Goal: Information Seeking & Learning: Understand process/instructions

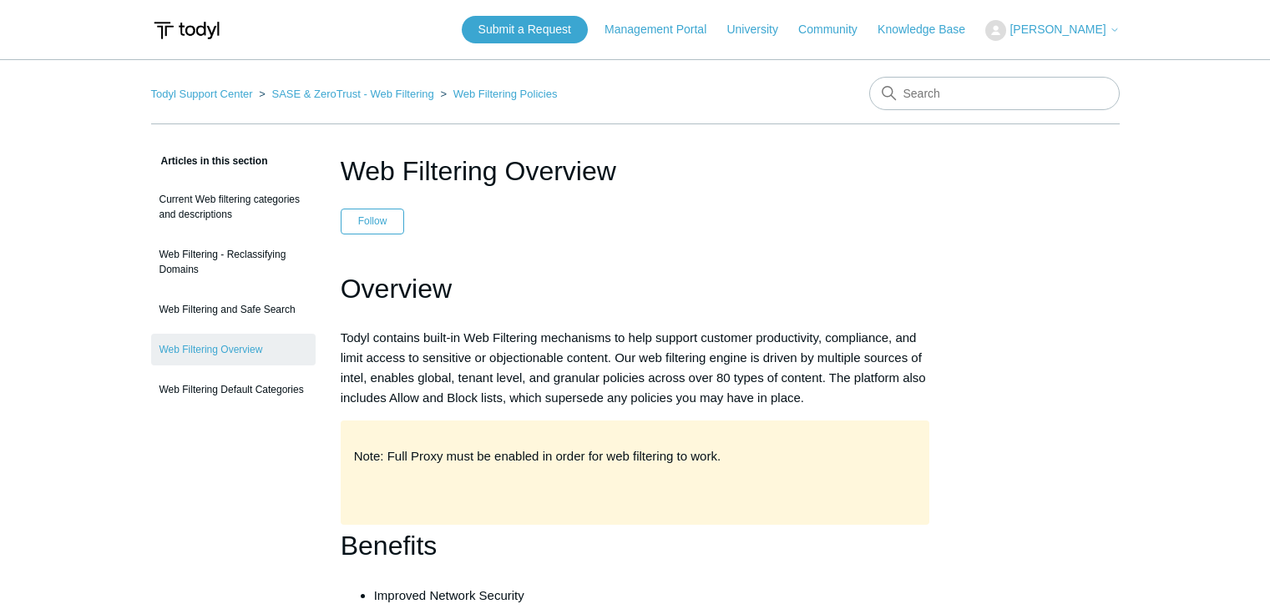
scroll to position [1274, 0]
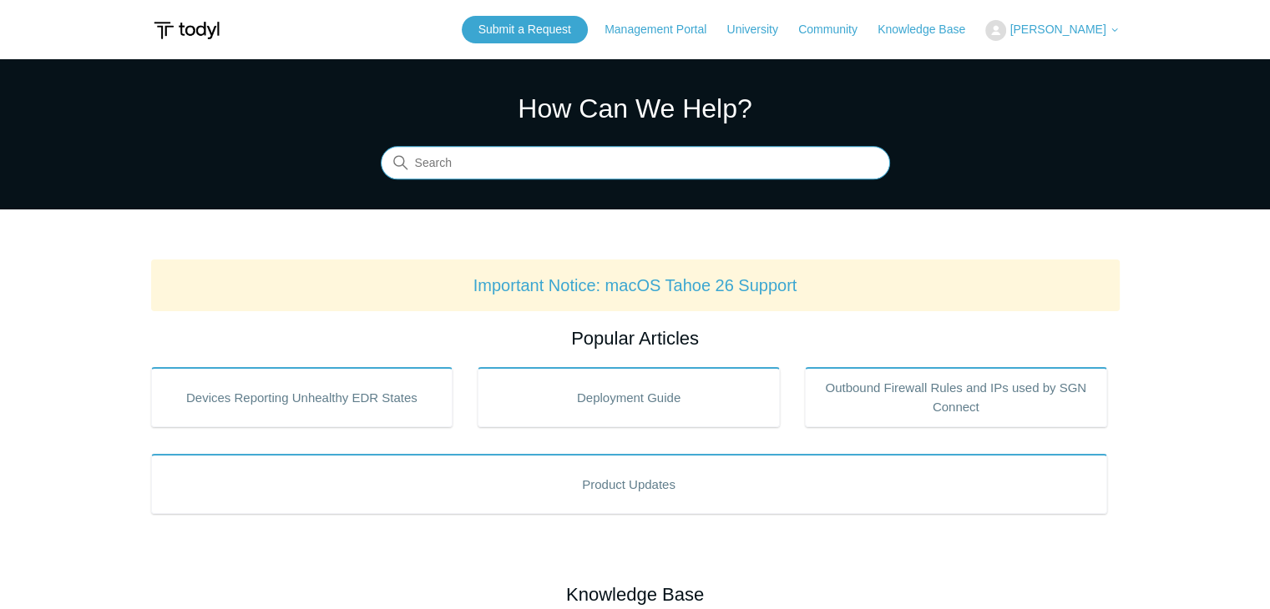
paste input "Static IPs & SGN Routing"
click at [473, 159] on input "Static IPs & SGN Routing" at bounding box center [635, 163] width 509 height 33
click at [507, 156] on input "Static IPs & SGN Routing" at bounding box center [635, 163] width 509 height 33
click at [480, 165] on input "Static IPs & SGN Routing" at bounding box center [635, 163] width 509 height 33
click at [414, 158] on input "SGN Routing" at bounding box center [635, 163] width 509 height 33
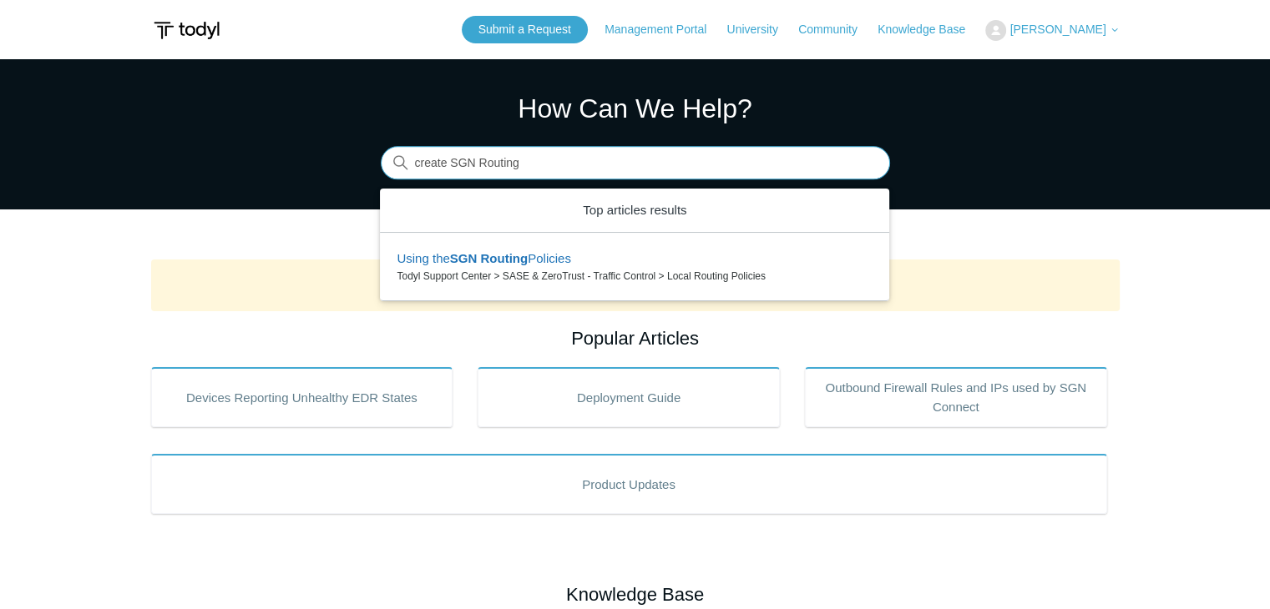
type input "create SGN Routing"
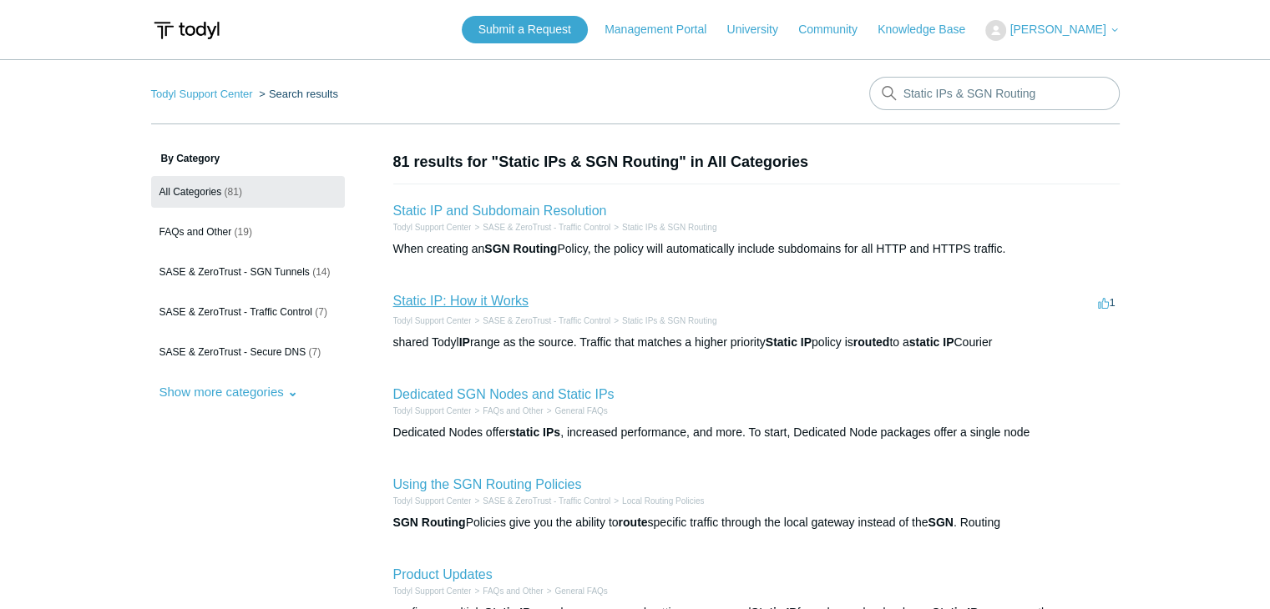
click at [489, 296] on link "Static IP: How it Works" at bounding box center [460, 301] width 135 height 14
click at [531, 215] on link "Static IP and Subdomain Resolution" at bounding box center [500, 211] width 214 height 14
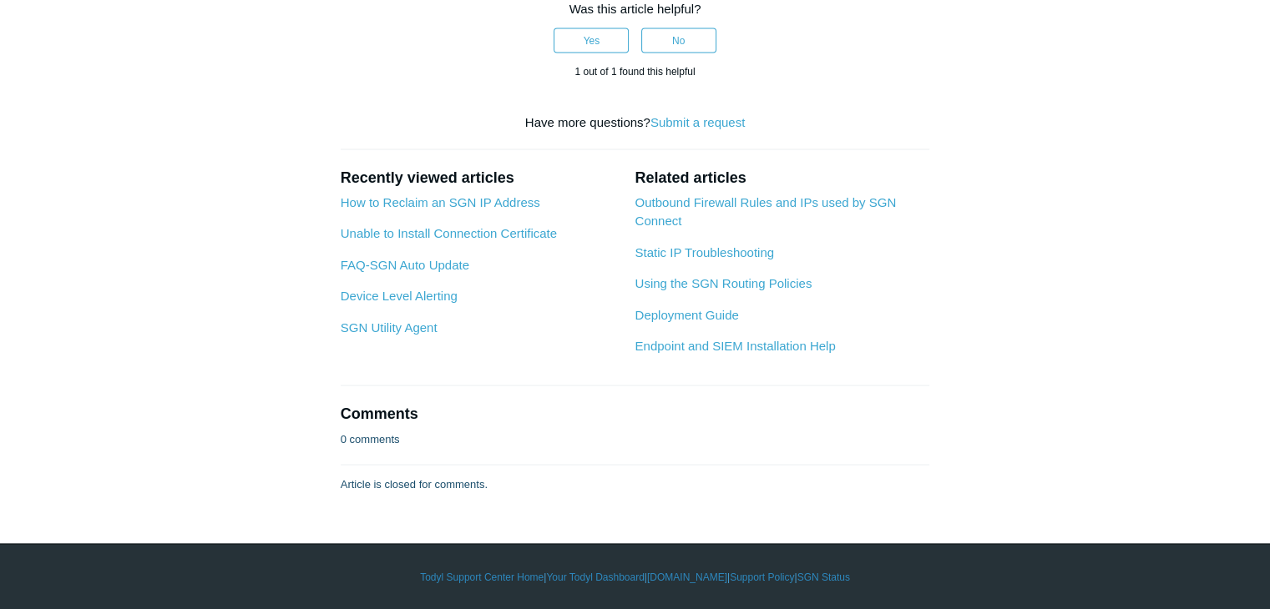
scroll to position [3244, 0]
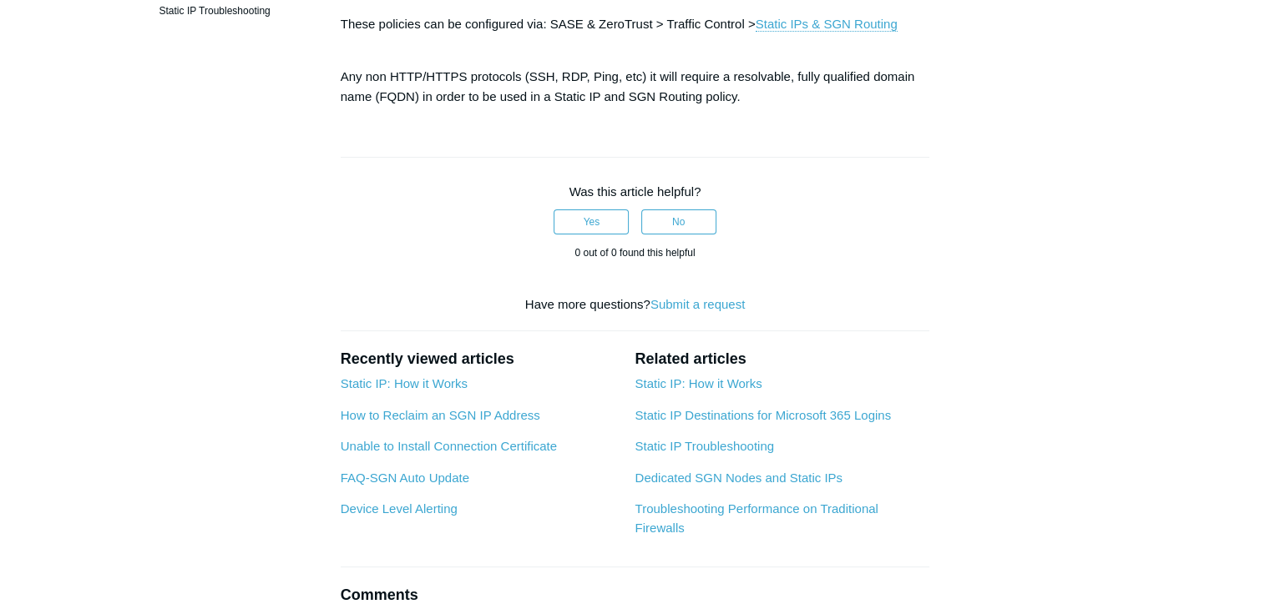
scroll to position [340, 0]
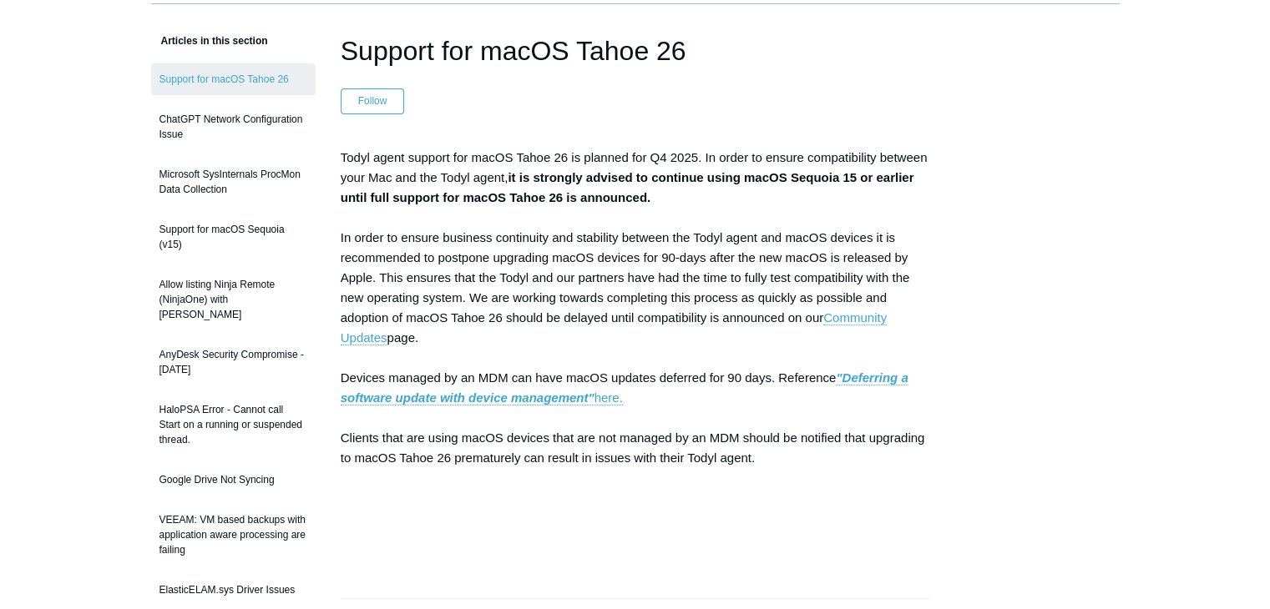
scroll to position [120, 0]
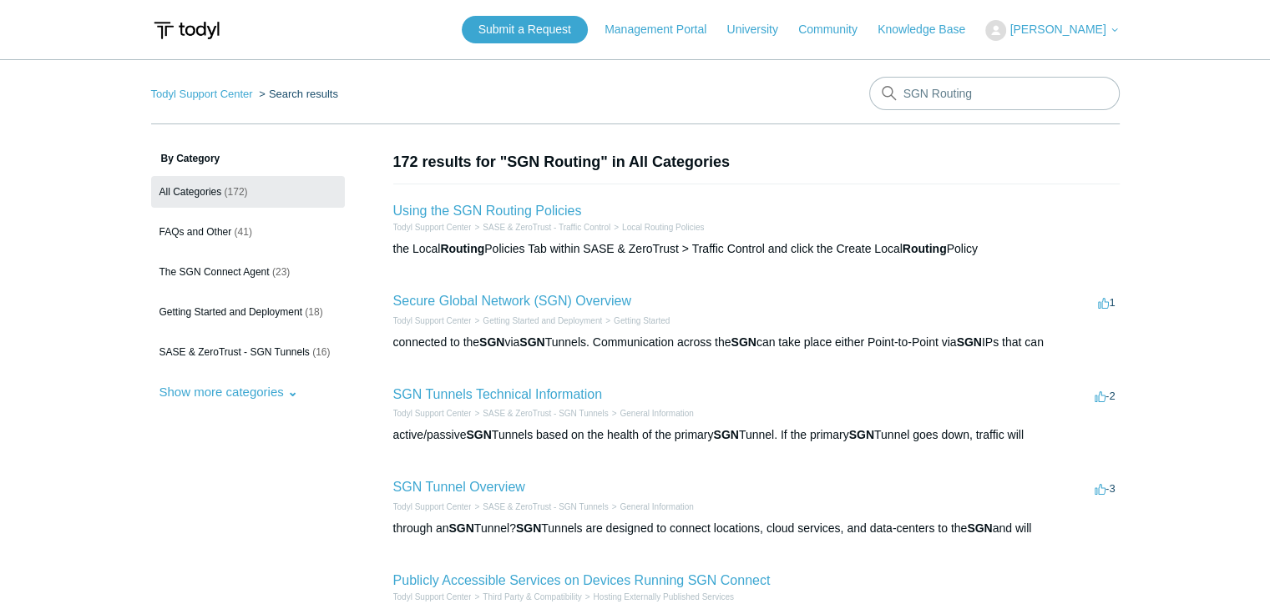
click at [544, 201] on h2 "Using the SGN Routing Policies" at bounding box center [487, 211] width 189 height 20
click at [545, 210] on link "Using the SGN Routing Policies" at bounding box center [487, 211] width 189 height 14
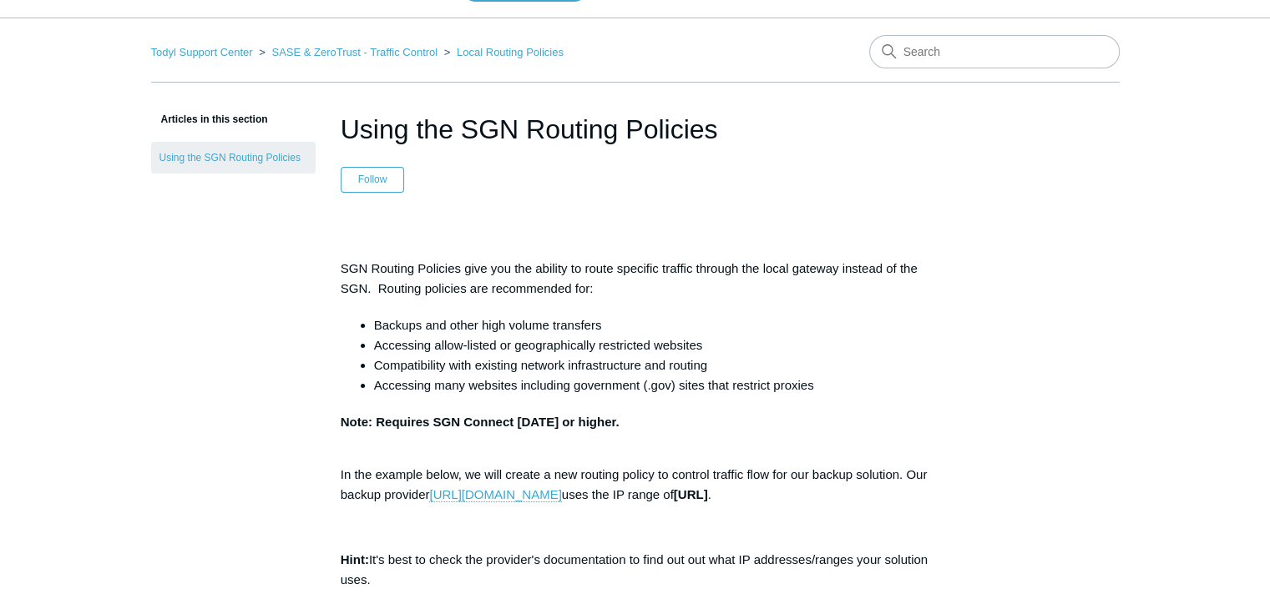
scroll to position [13, 0]
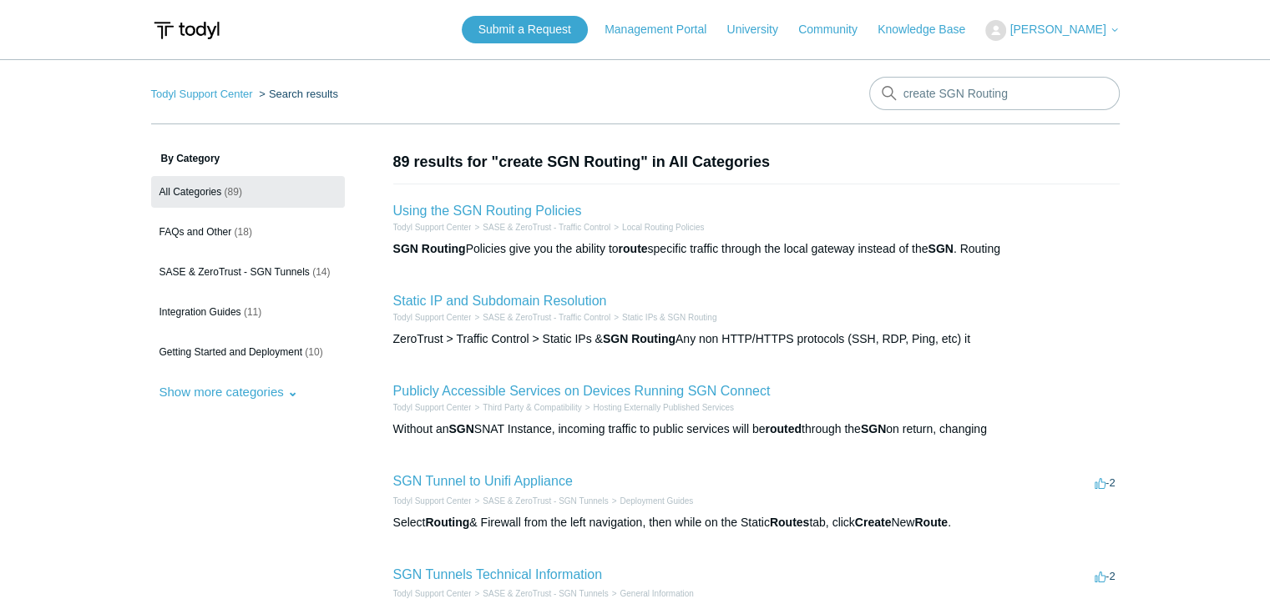
click at [507, 201] on h2 "Using the SGN Routing Policies" at bounding box center [487, 211] width 189 height 20
click at [508, 202] on h2 "Using the SGN Routing Policies" at bounding box center [487, 211] width 189 height 20
click at [508, 205] on link "Using the SGN Routing Policies" at bounding box center [487, 211] width 189 height 14
